Goal: Task Accomplishment & Management: Use online tool/utility

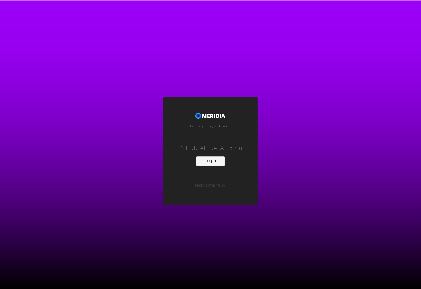
click at [215, 161] on button "Login" at bounding box center [210, 161] width 29 height 10
click at [212, 162] on button "Login" at bounding box center [210, 161] width 29 height 10
click at [215, 163] on button "Login" at bounding box center [210, 161] width 29 height 10
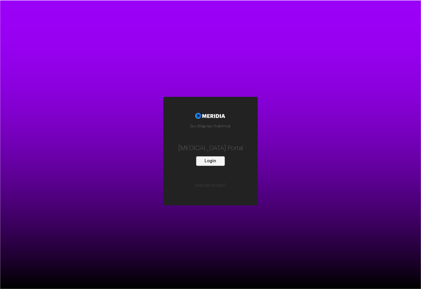
click at [215, 163] on button "Login" at bounding box center [210, 161] width 29 height 10
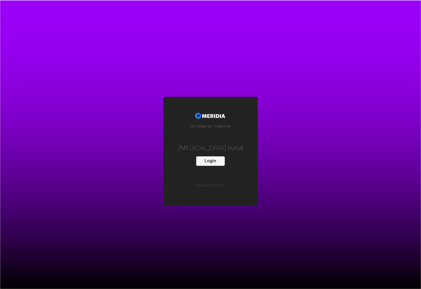
click at [215, 163] on button "Login" at bounding box center [210, 161] width 29 height 10
click at [206, 162] on button "Login" at bounding box center [210, 161] width 29 height 10
click at [216, 166] on div "Due Diligence, Redefined. [MEDICAL_DATA] Portal Login Need some help?" at bounding box center [210, 151] width 94 height 108
click at [215, 163] on button "Login" at bounding box center [210, 161] width 29 height 10
